Goal: Find specific page/section: Find specific page/section

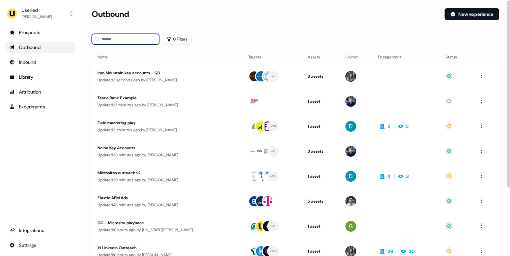
click at [141, 40] on input at bounding box center [125, 39] width 67 height 11
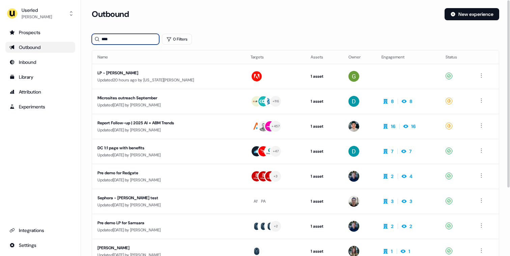
type input "****"
click at [237, 32] on section "Loading... Outbound New experience **** 0 Filters Name Targets Assets Owner Eng…" at bounding box center [295, 178] width 429 height 340
